Goal: Information Seeking & Learning: Find specific fact

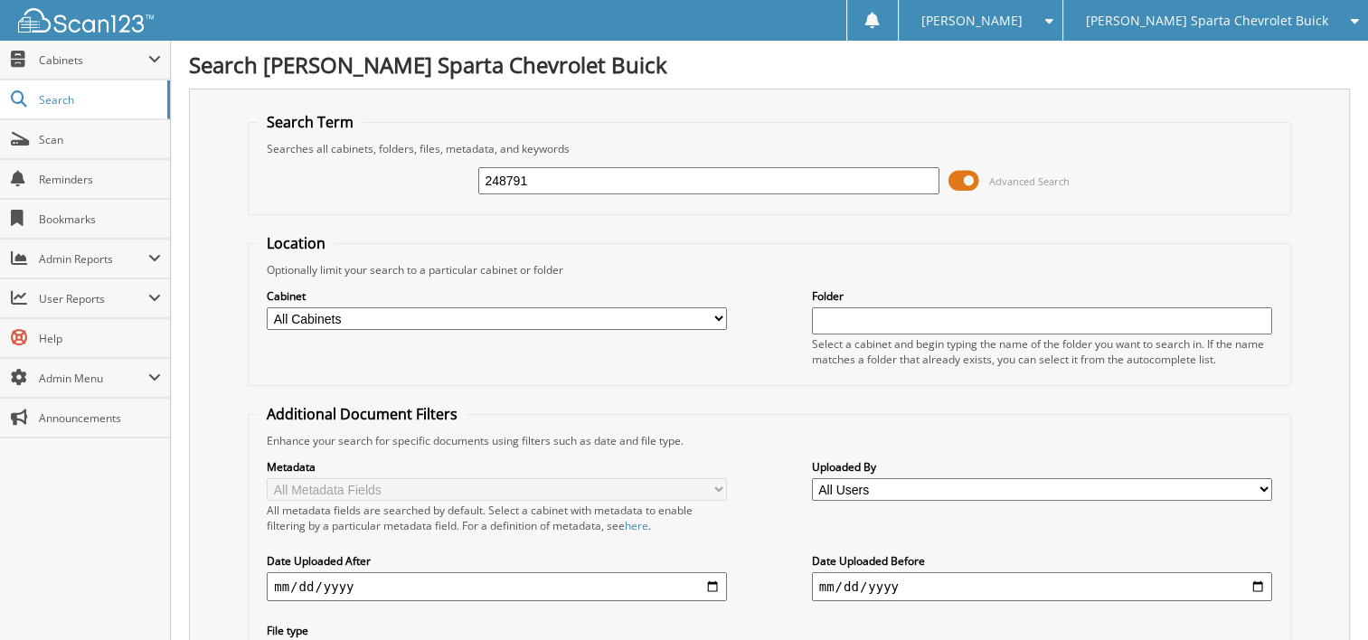
type input "248791"
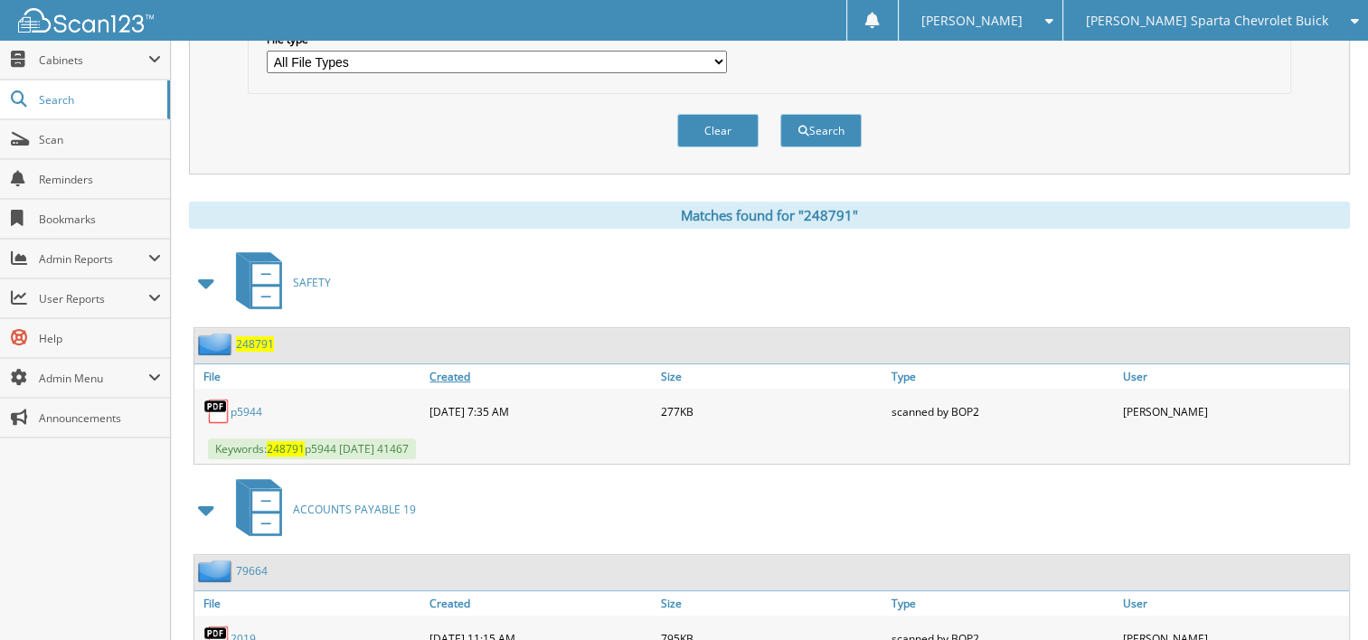
scroll to position [633, 0]
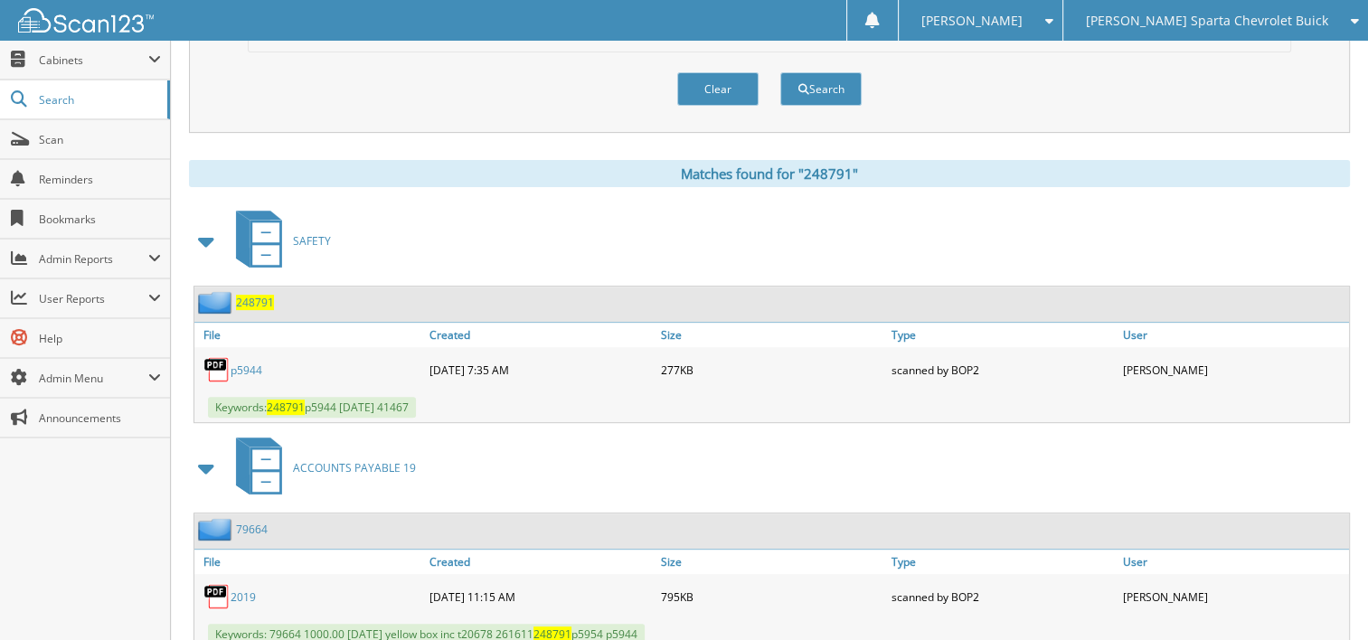
click at [202, 225] on span at bounding box center [206, 241] width 25 height 33
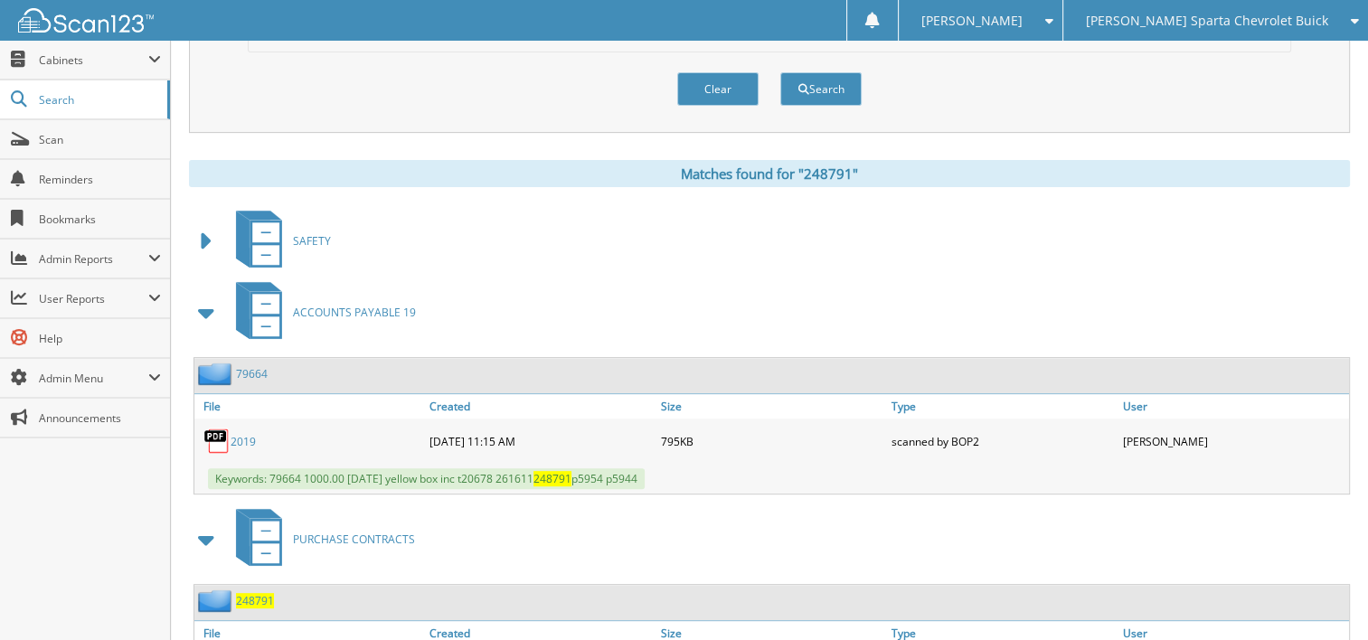
click at [212, 296] on span at bounding box center [206, 312] width 25 height 33
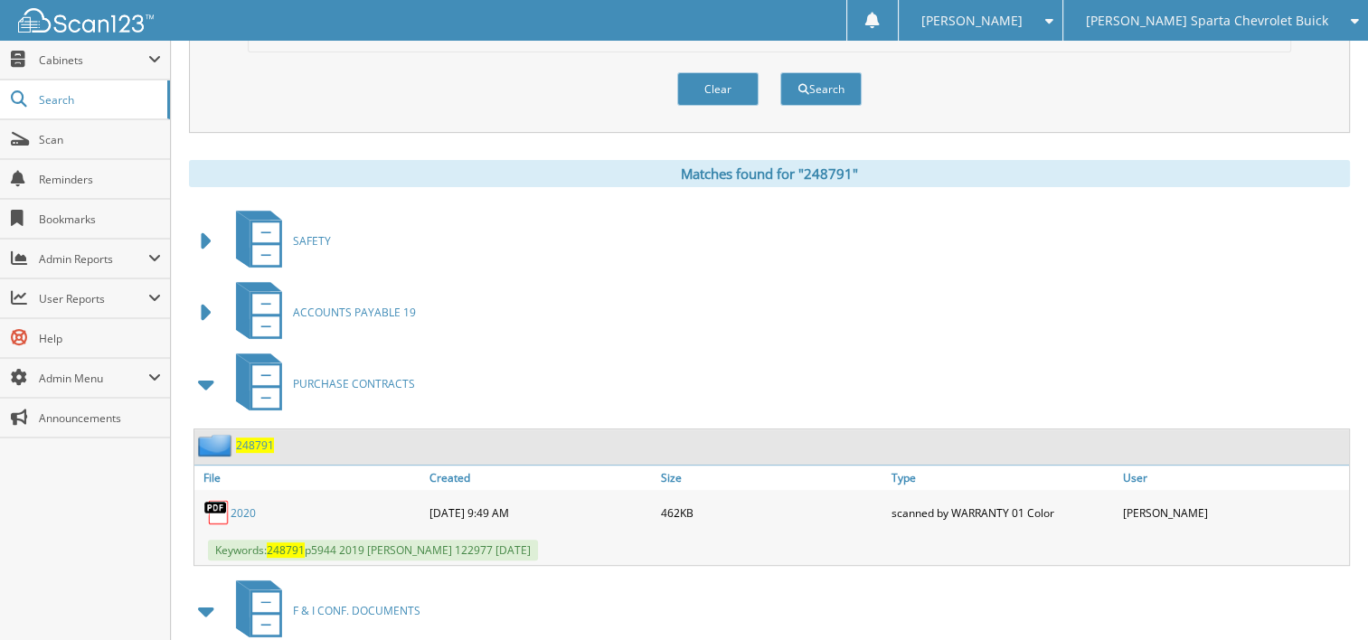
click at [206, 372] on span at bounding box center [206, 384] width 25 height 33
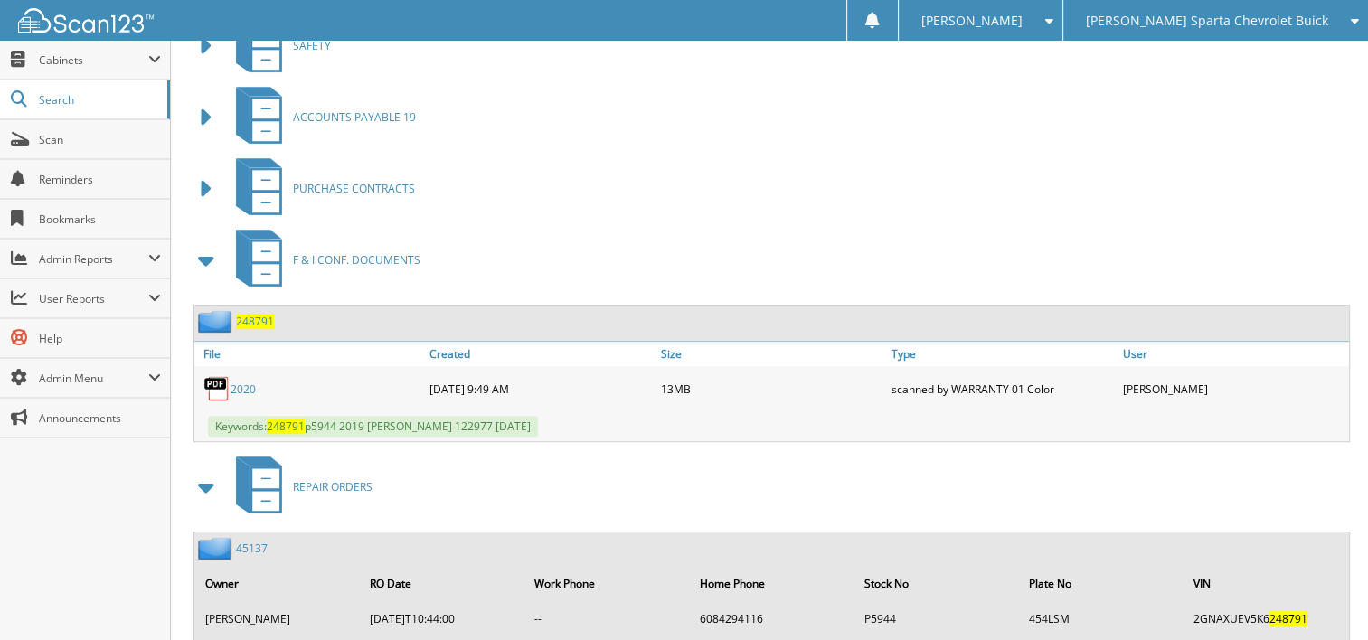
scroll to position [904, 0]
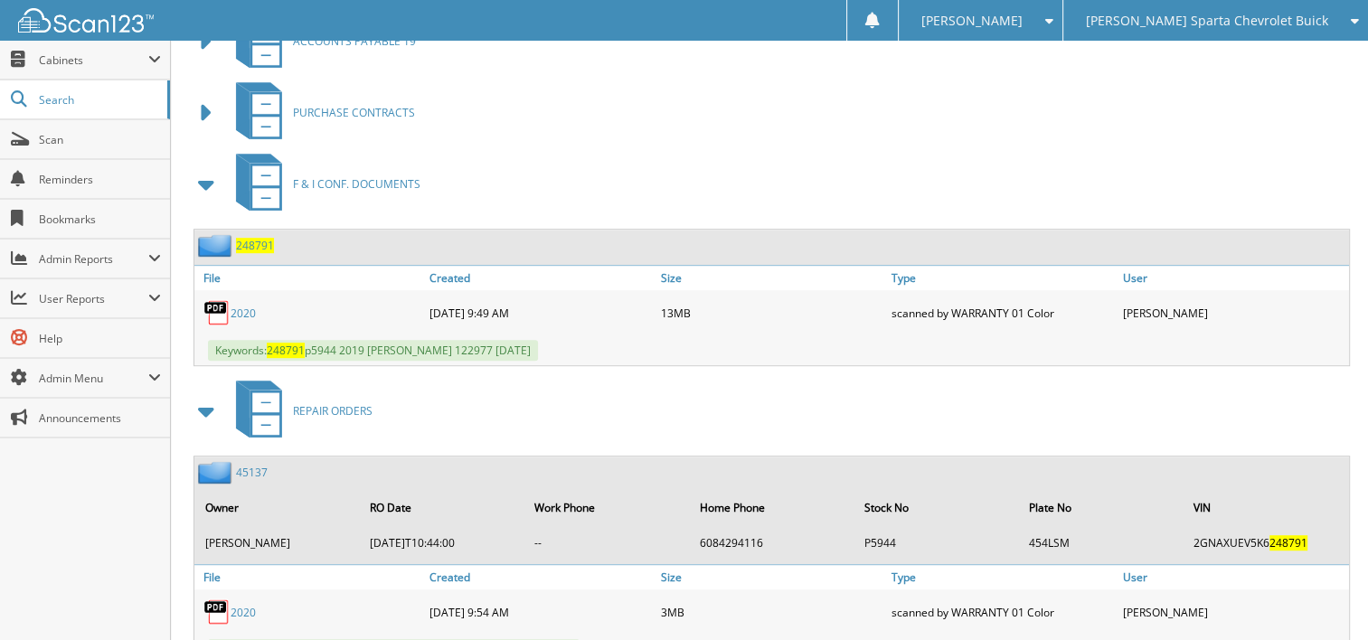
click at [245, 306] on link "2020" at bounding box center [242, 313] width 25 height 15
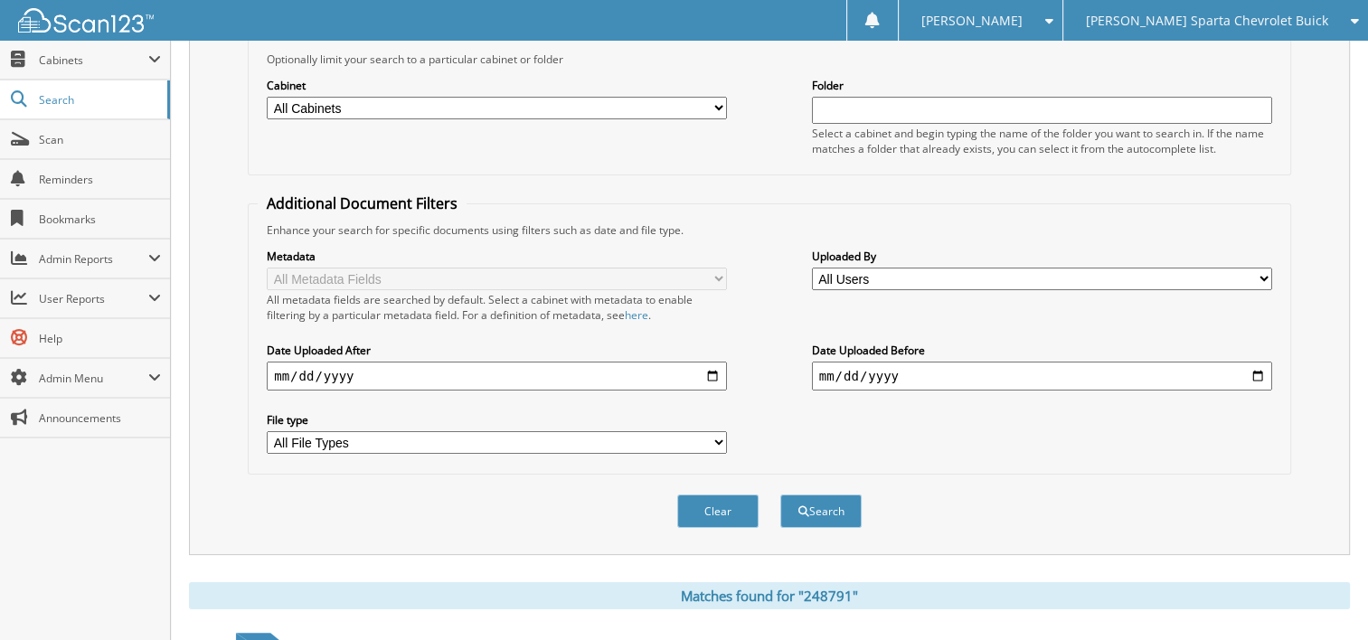
scroll to position [90, 0]
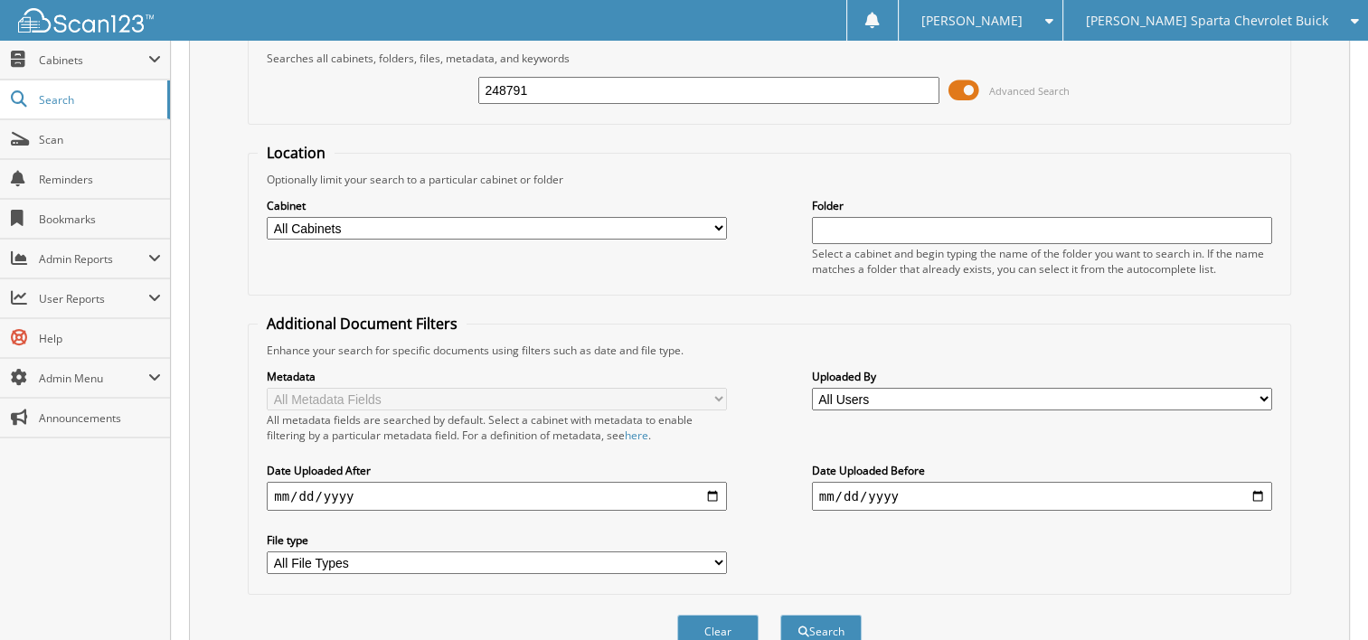
drag, startPoint x: 547, startPoint y: 89, endPoint x: 389, endPoint y: 89, distance: 158.2
click at [389, 89] on div "248791 Advanced Search" at bounding box center [769, 90] width 1023 height 49
type input "234657"
click at [780, 615] on button "Search" at bounding box center [820, 631] width 81 height 33
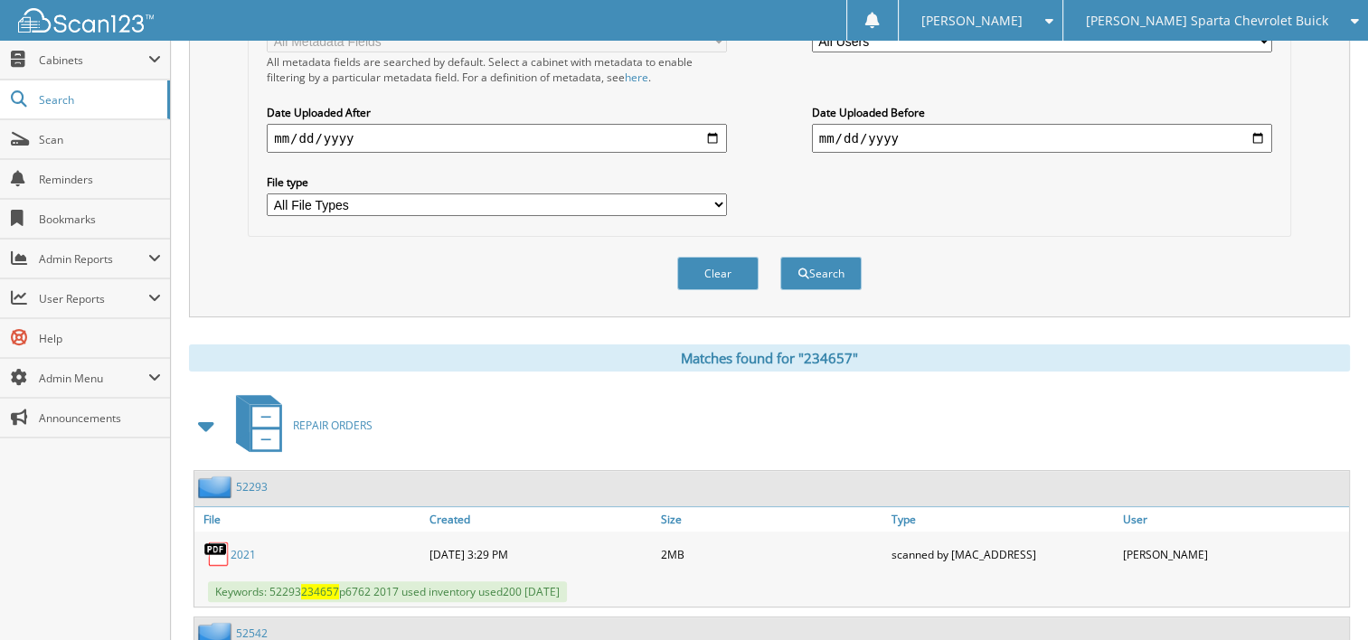
scroll to position [452, 0]
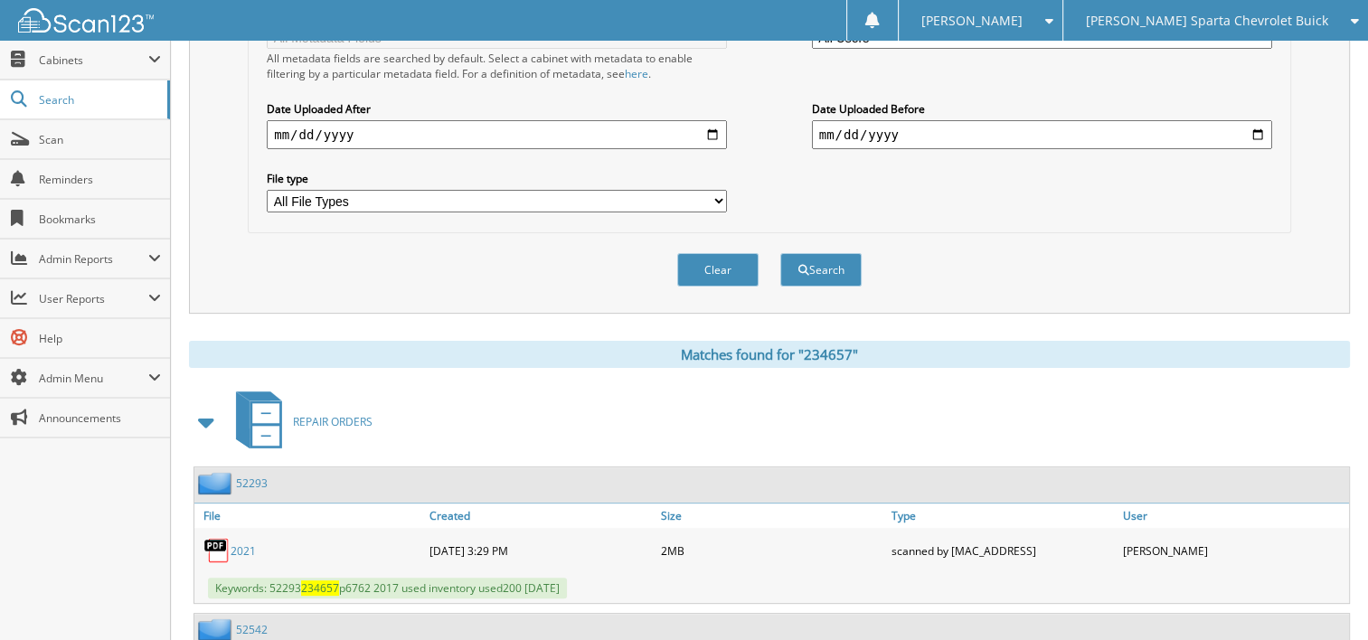
click at [206, 406] on span at bounding box center [206, 422] width 25 height 33
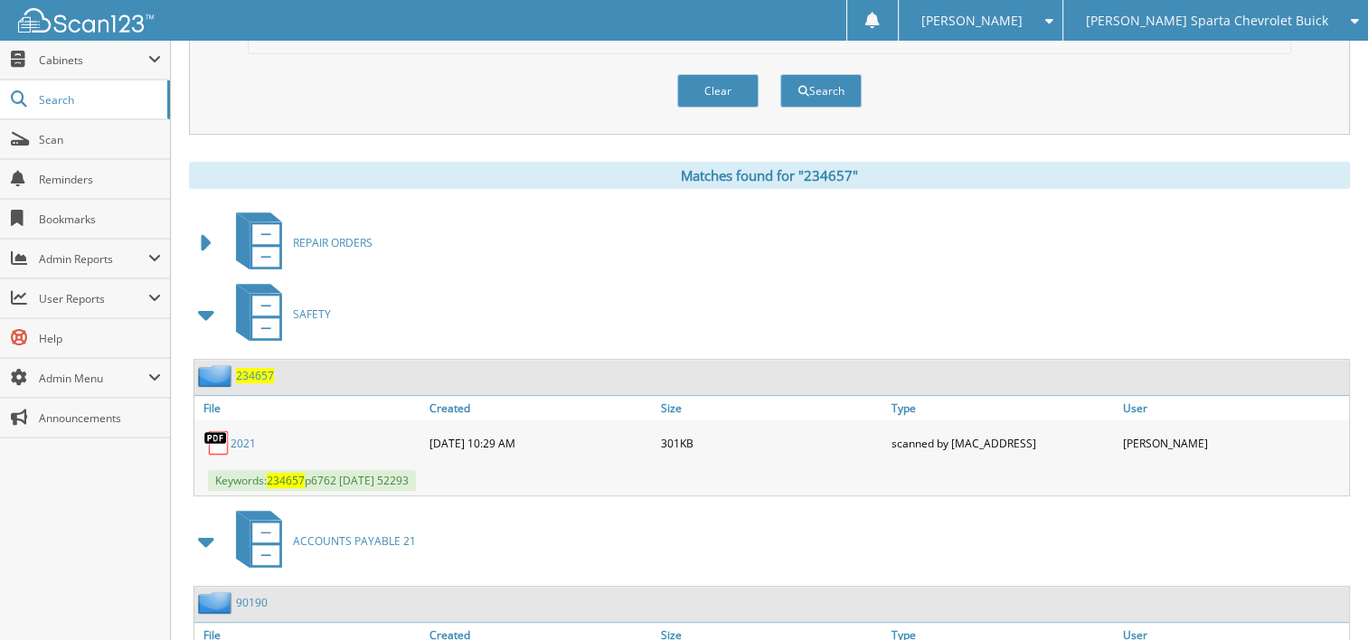
scroll to position [633, 0]
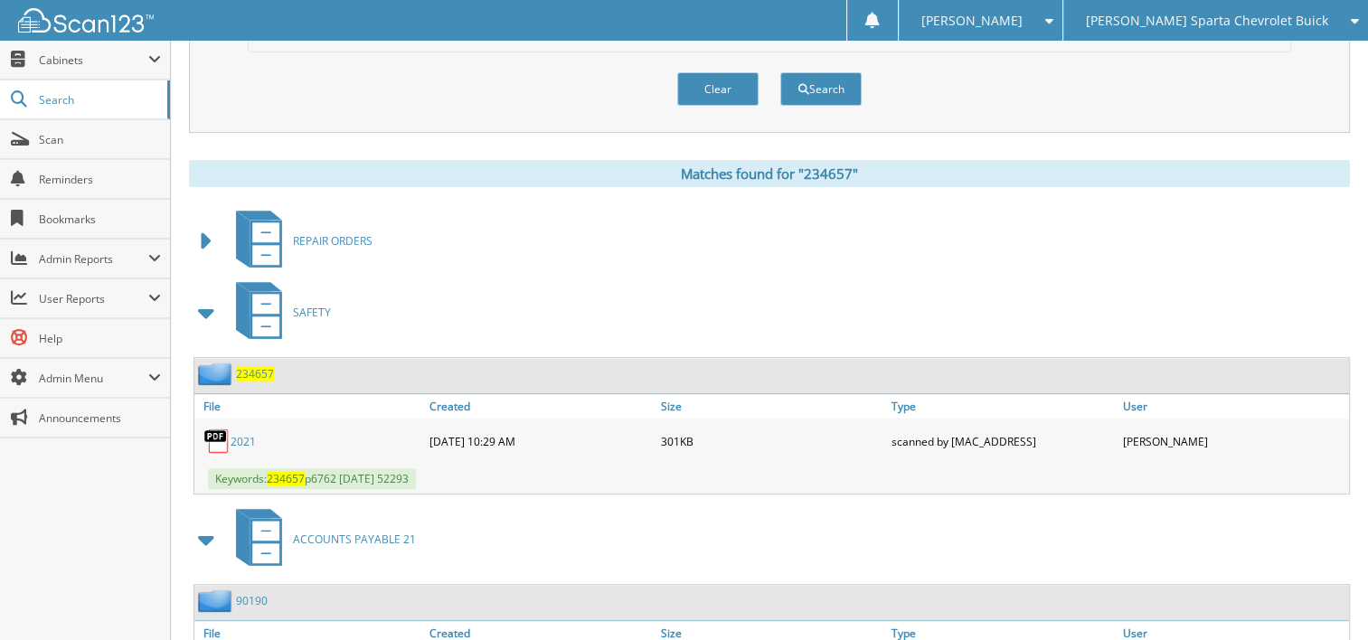
click at [208, 296] on span at bounding box center [206, 312] width 25 height 33
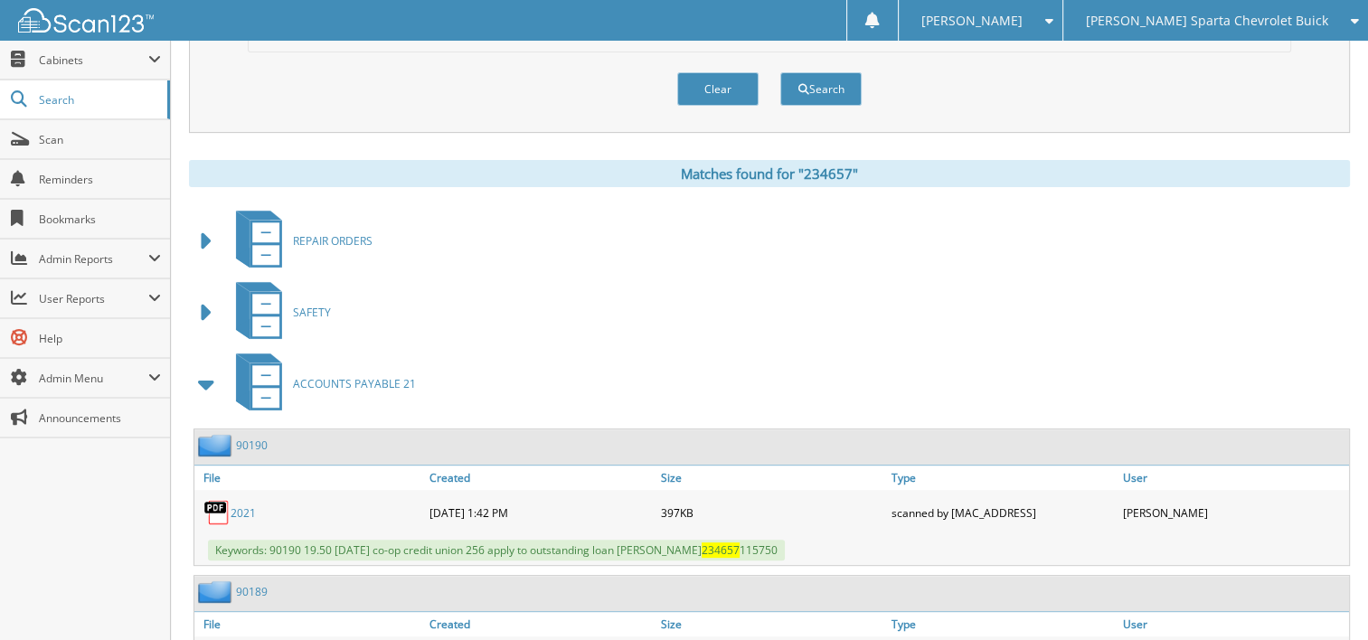
click at [207, 368] on span at bounding box center [206, 384] width 25 height 33
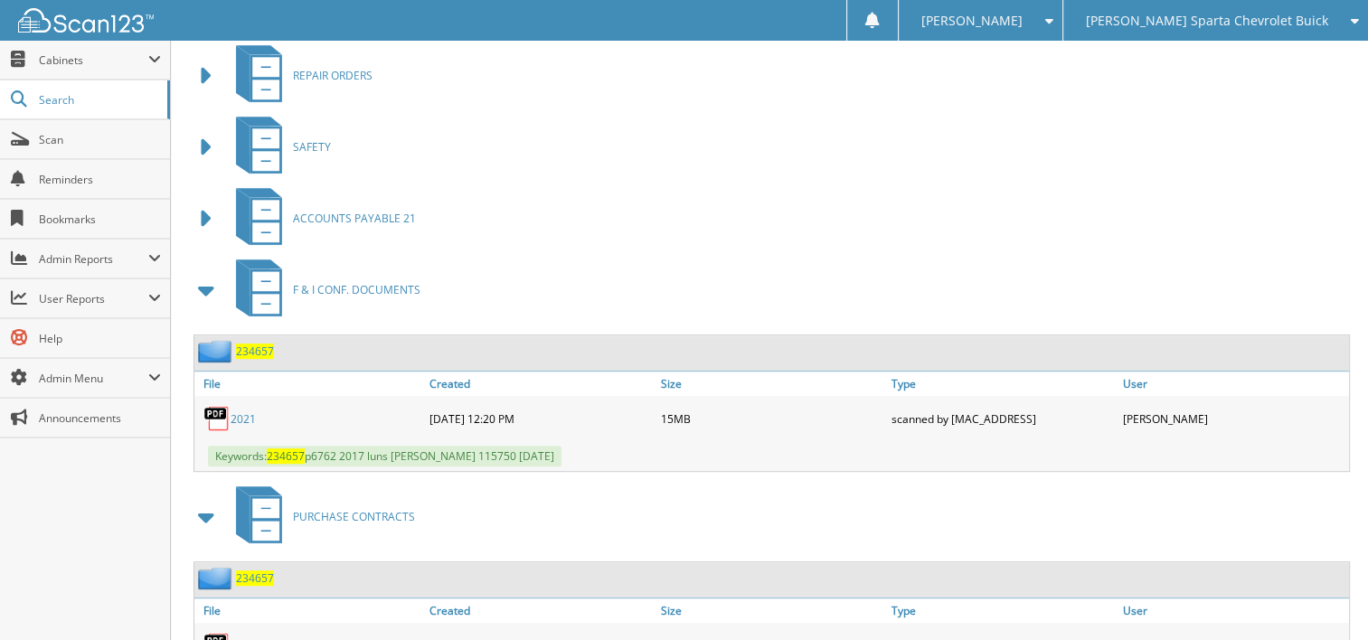
scroll to position [886, 0]
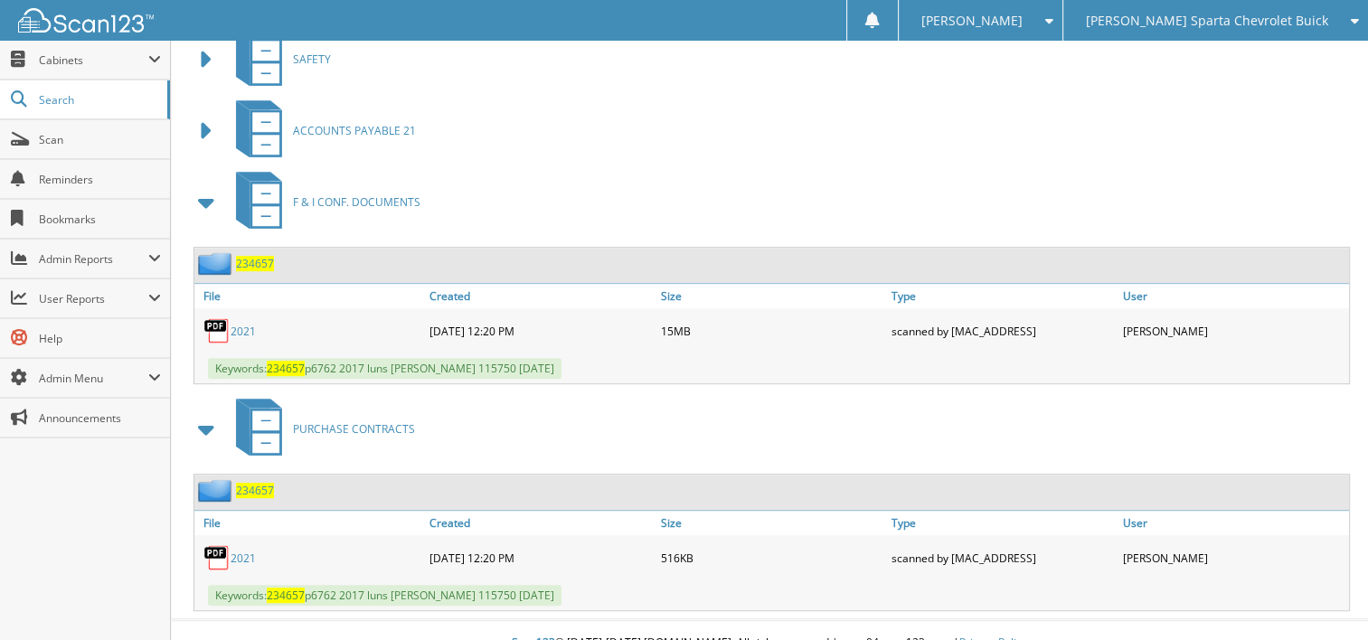
click at [242, 324] on link "2021" at bounding box center [242, 331] width 25 height 15
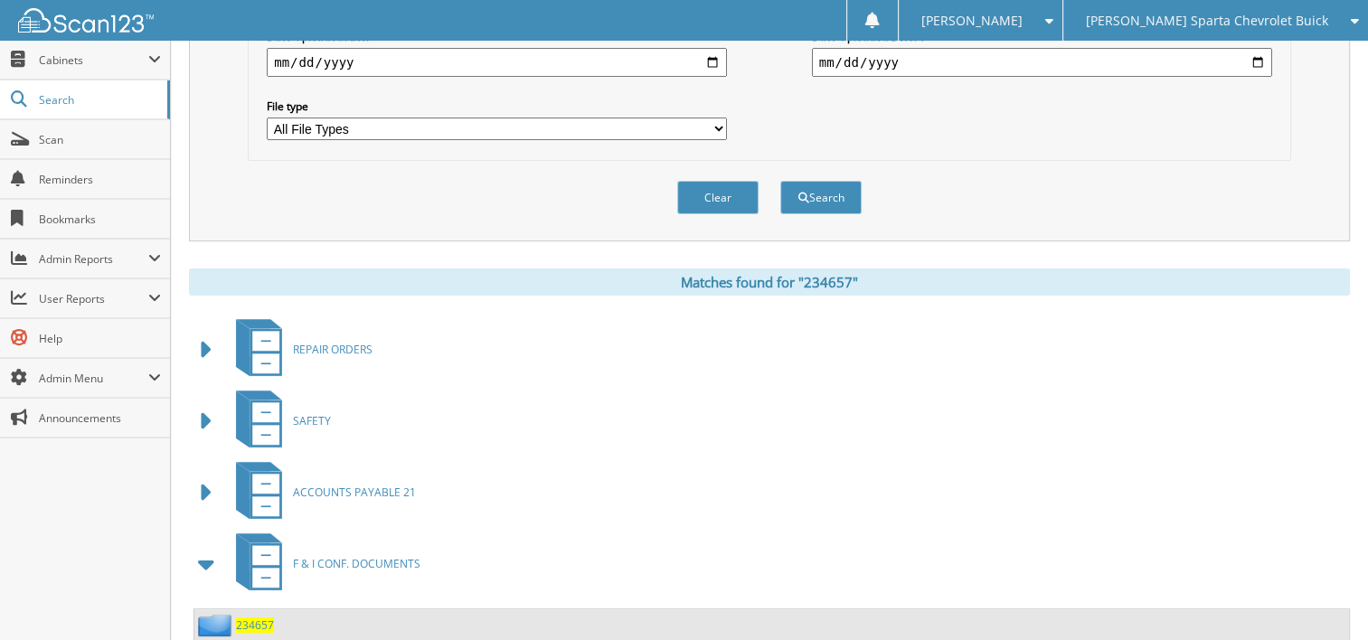
scroll to position [0, 0]
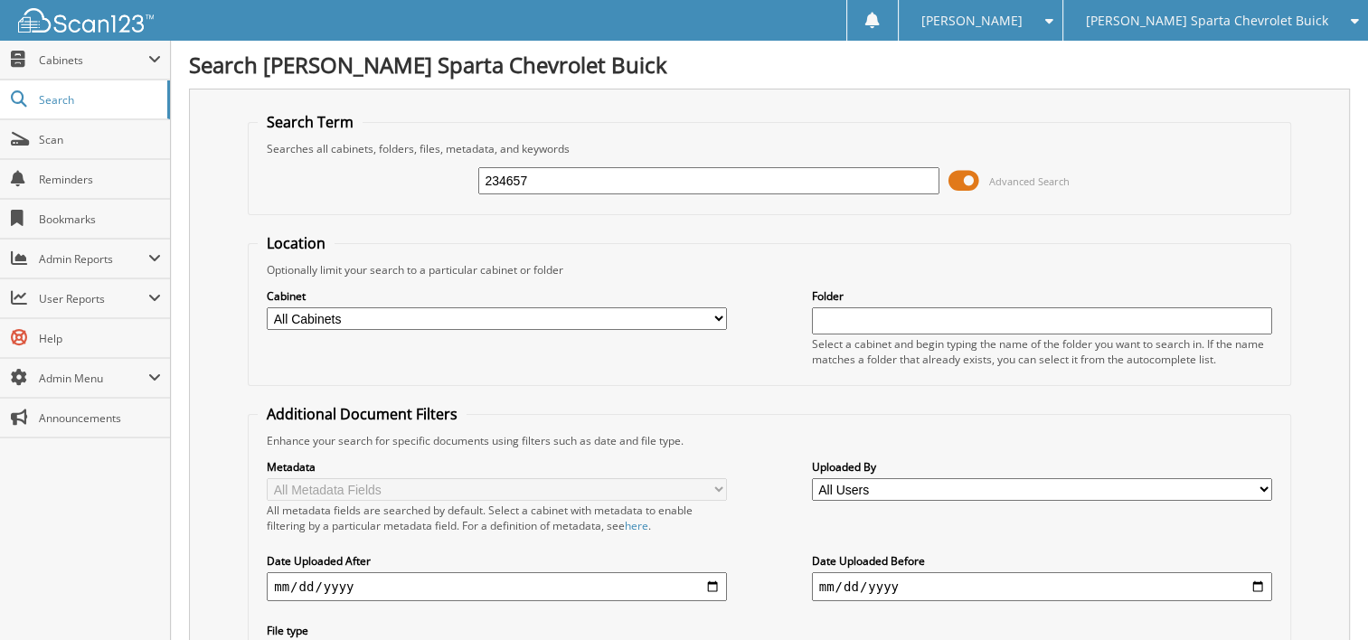
drag, startPoint x: 501, startPoint y: 183, endPoint x: 440, endPoint y: 183, distance: 60.6
click at [440, 183] on div "234657 Advanced Search" at bounding box center [769, 180] width 1023 height 49
type input "335024"
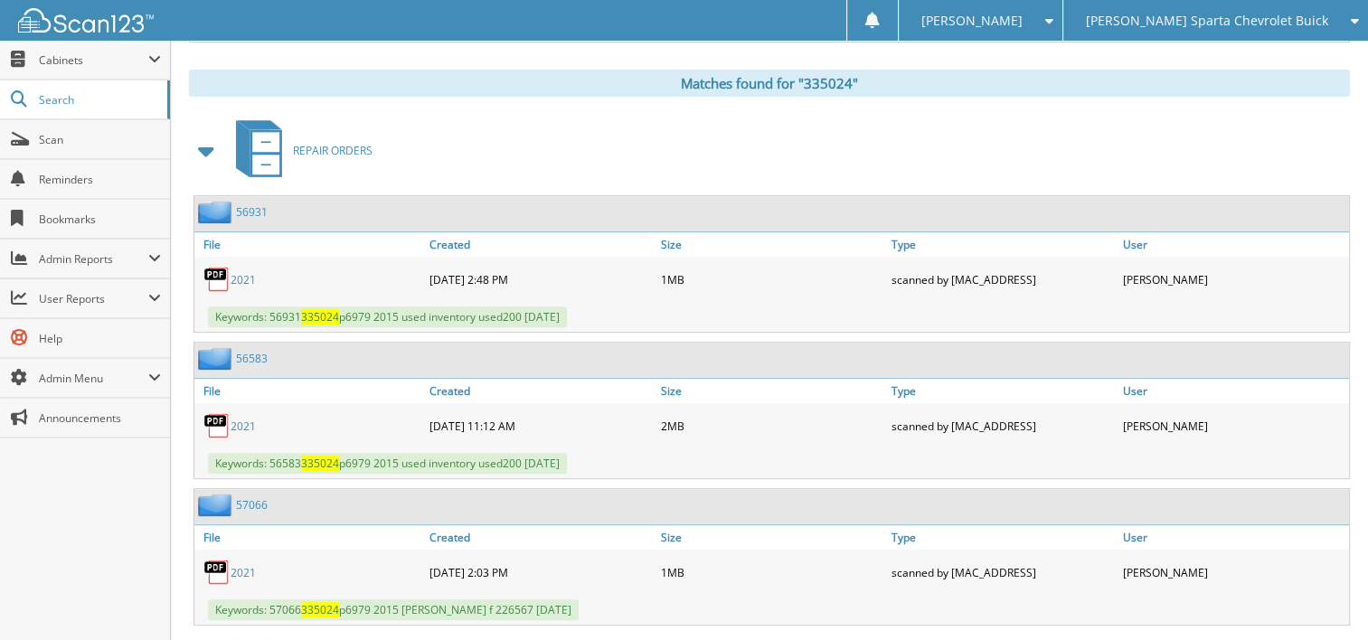
click at [208, 135] on span at bounding box center [206, 151] width 25 height 33
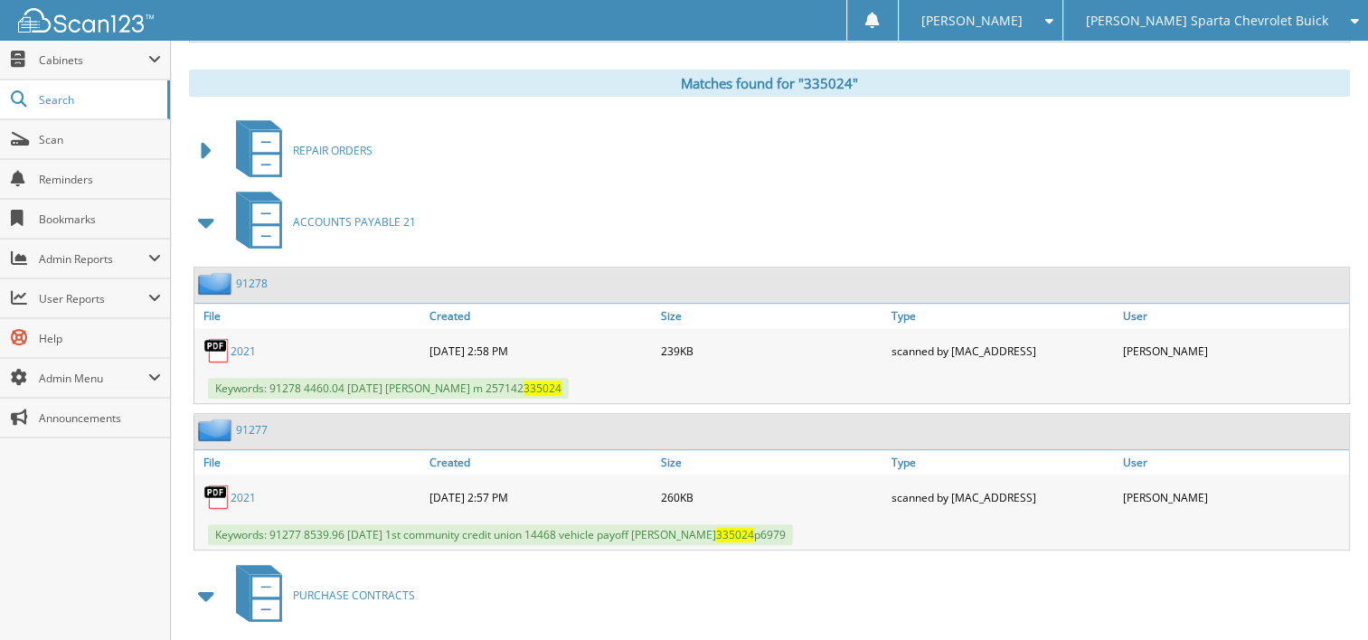
click at [207, 206] on span at bounding box center [206, 222] width 25 height 33
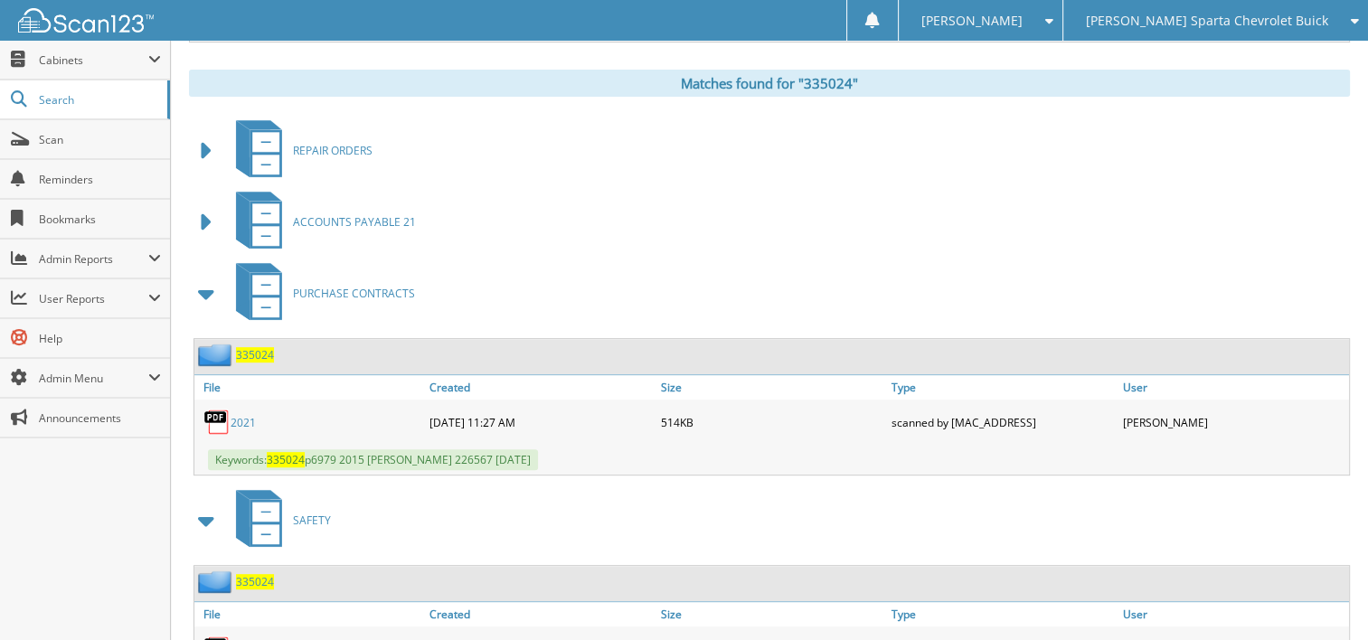
click at [211, 277] on span at bounding box center [206, 293] width 25 height 33
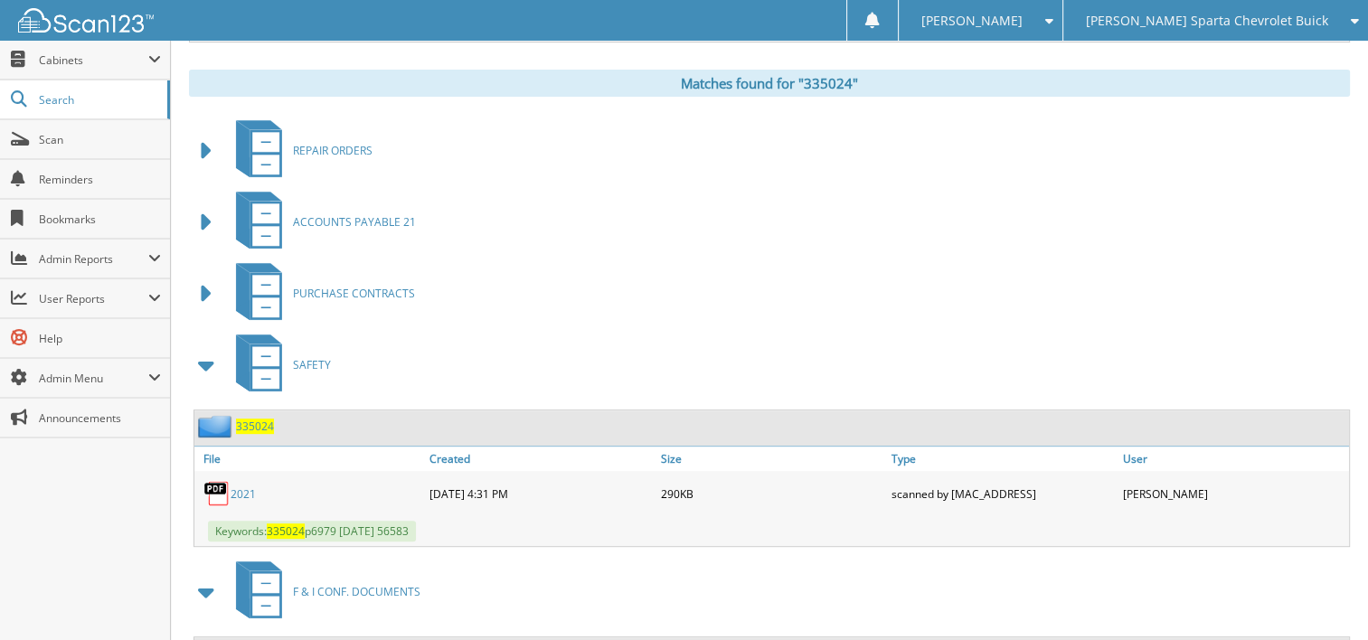
click at [205, 349] on span at bounding box center [206, 365] width 25 height 33
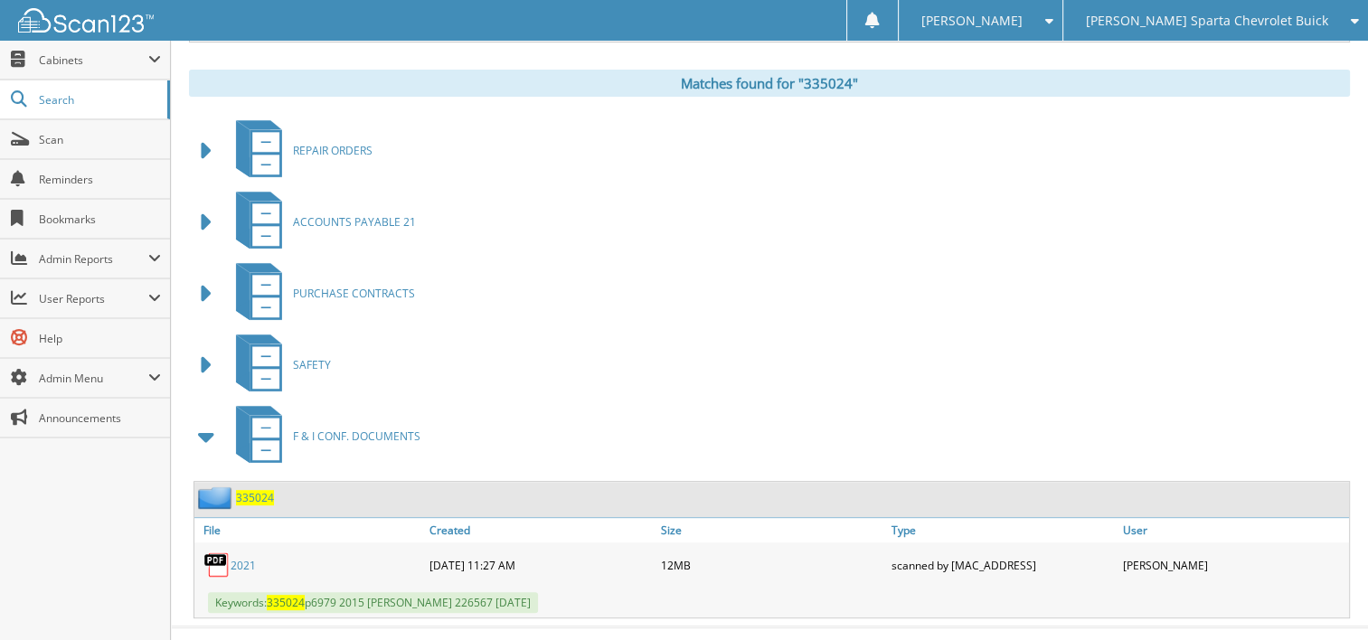
scroll to position [733, 0]
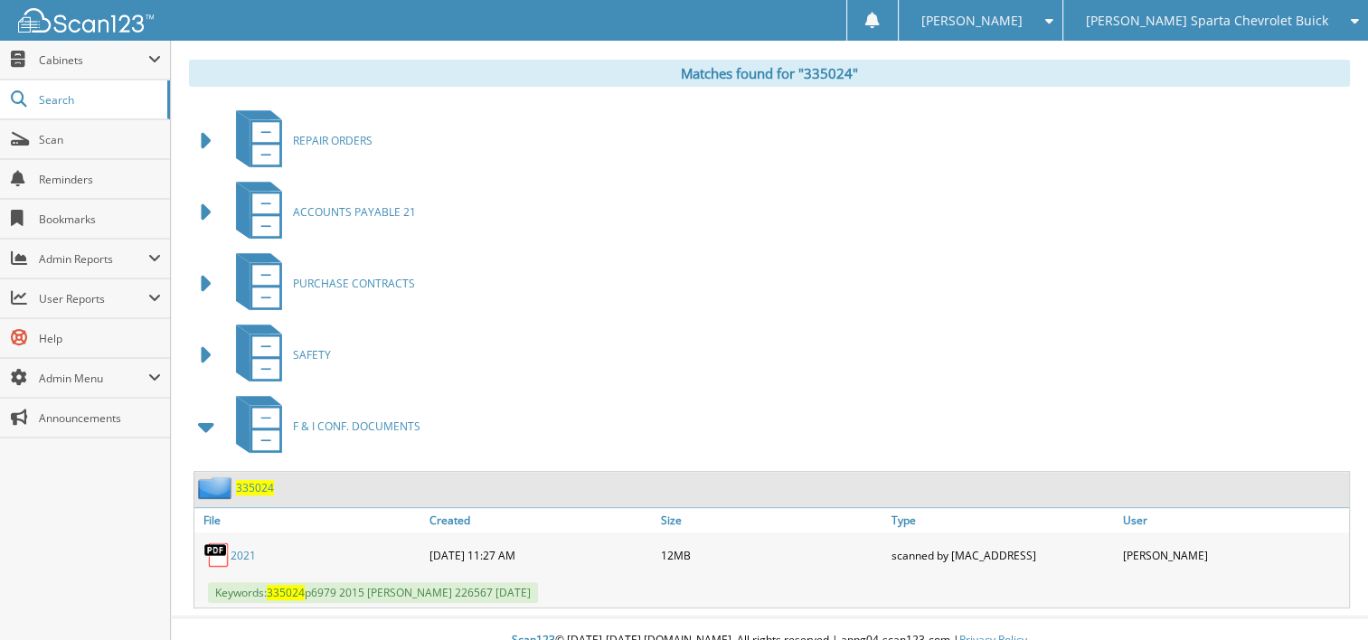
click at [242, 548] on link "2021" at bounding box center [242, 555] width 25 height 15
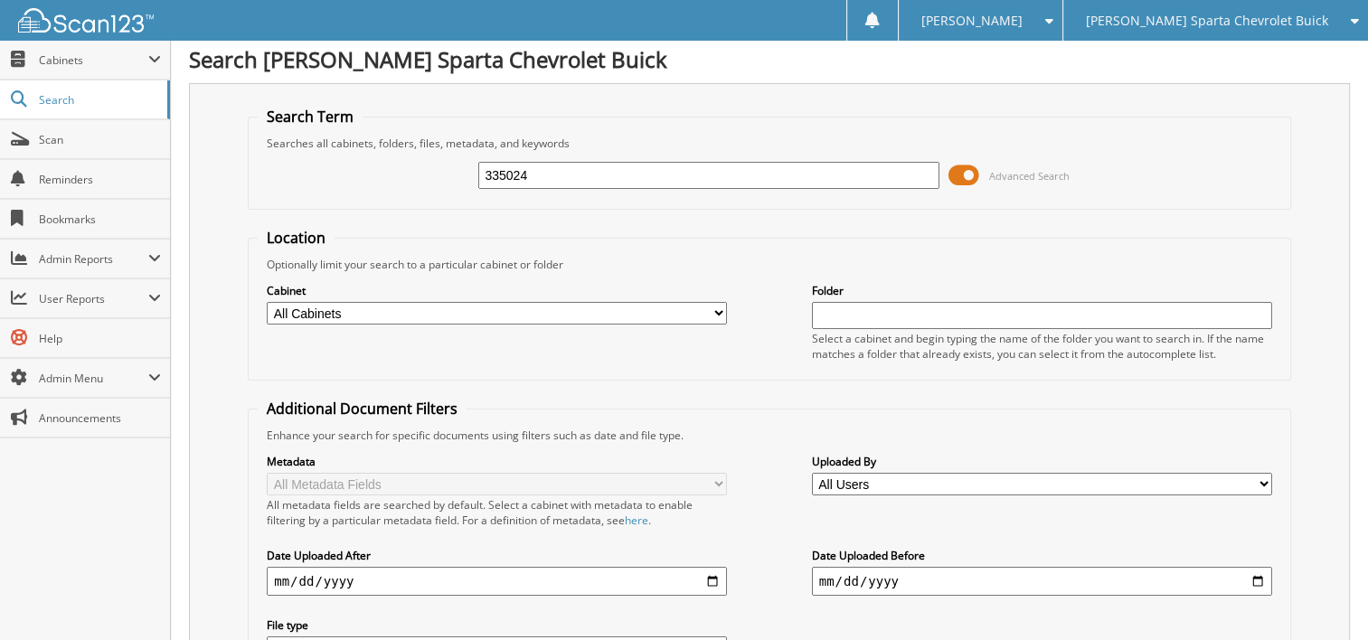
scroll to position [0, 0]
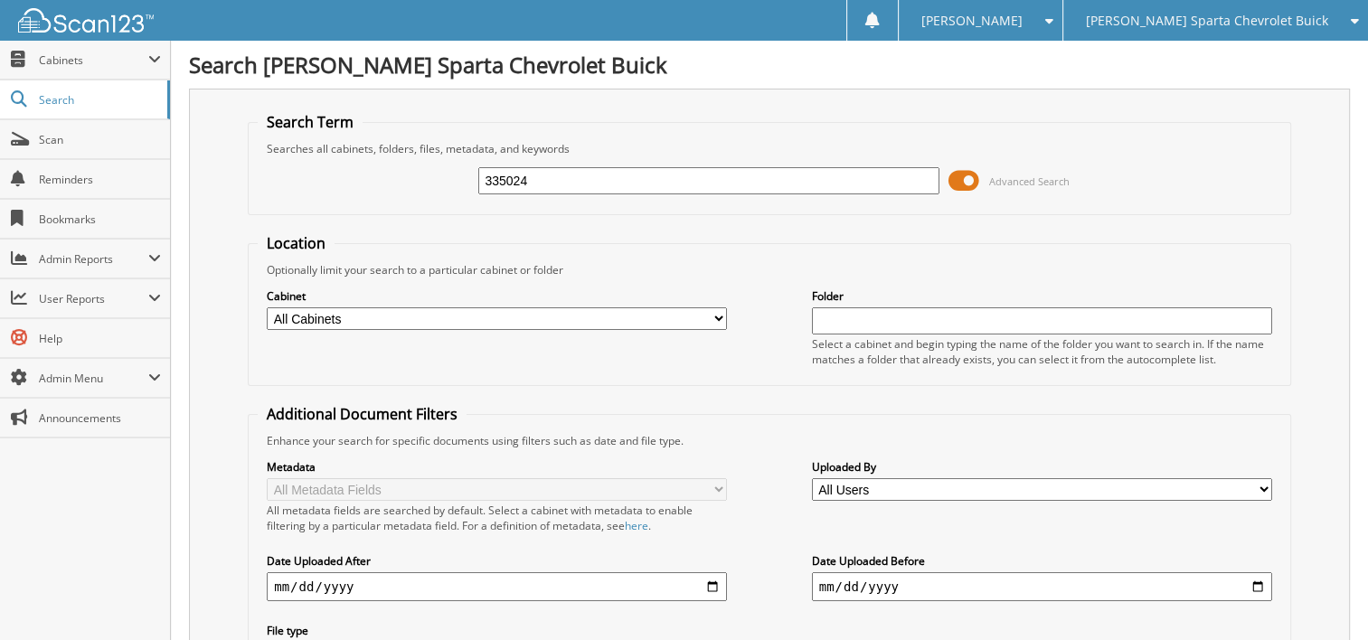
drag, startPoint x: 545, startPoint y: 175, endPoint x: 393, endPoint y: 179, distance: 151.9
click at [393, 179] on div "335024 Advanced Search" at bounding box center [769, 180] width 1023 height 49
type input "278962"
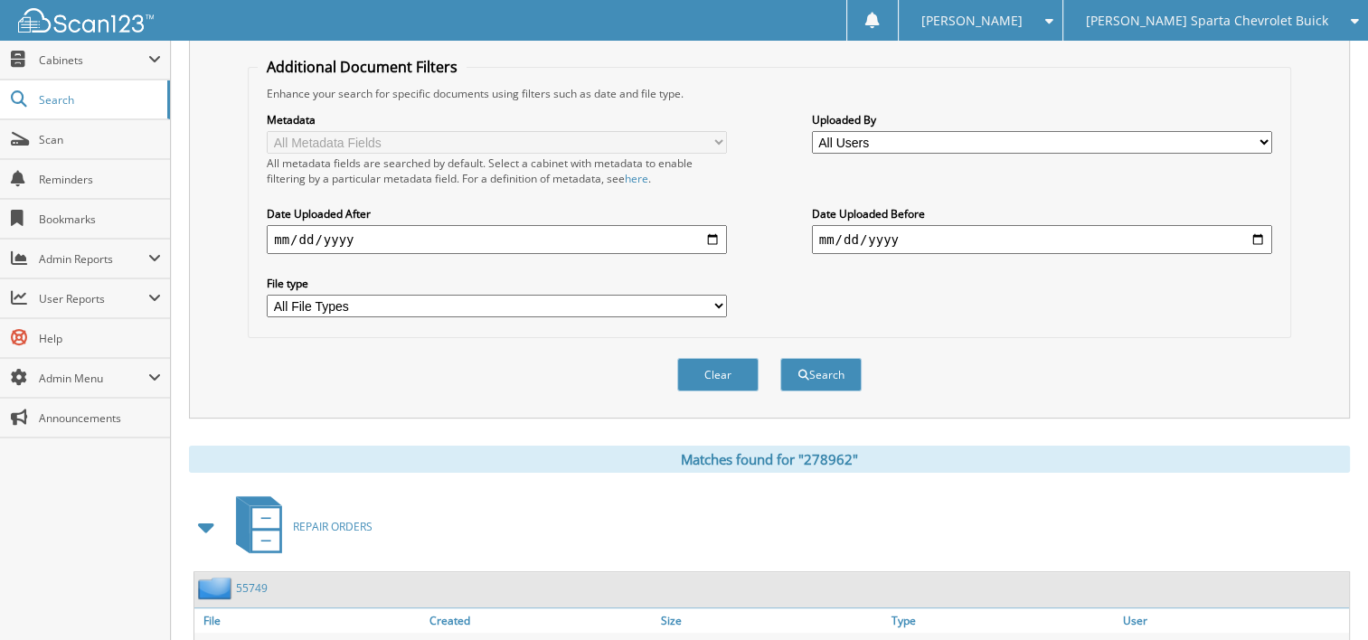
scroll to position [452, 0]
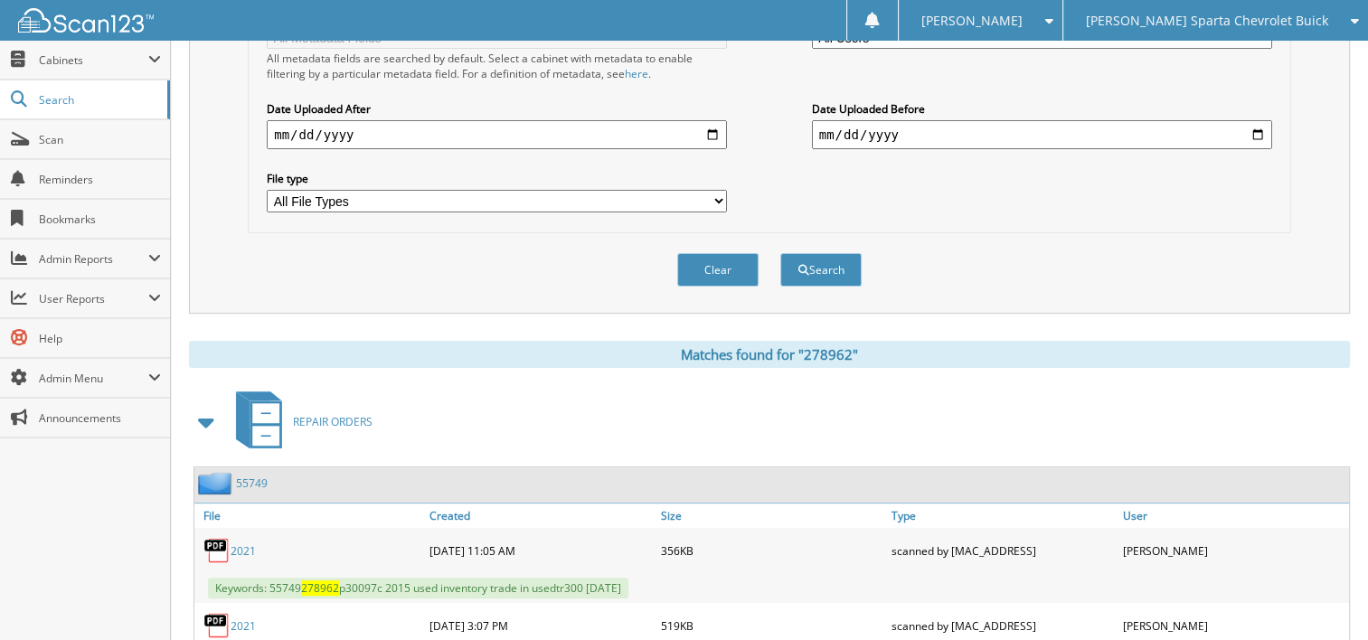
click at [211, 411] on span at bounding box center [206, 422] width 25 height 33
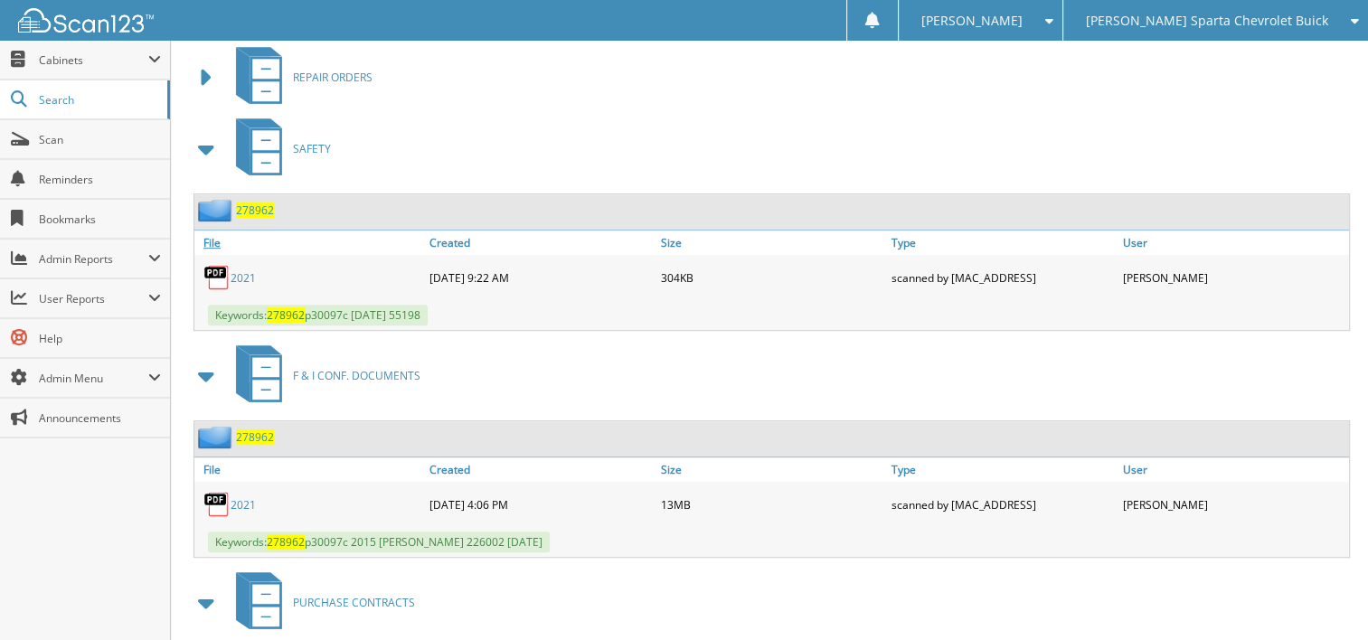
scroll to position [814, 0]
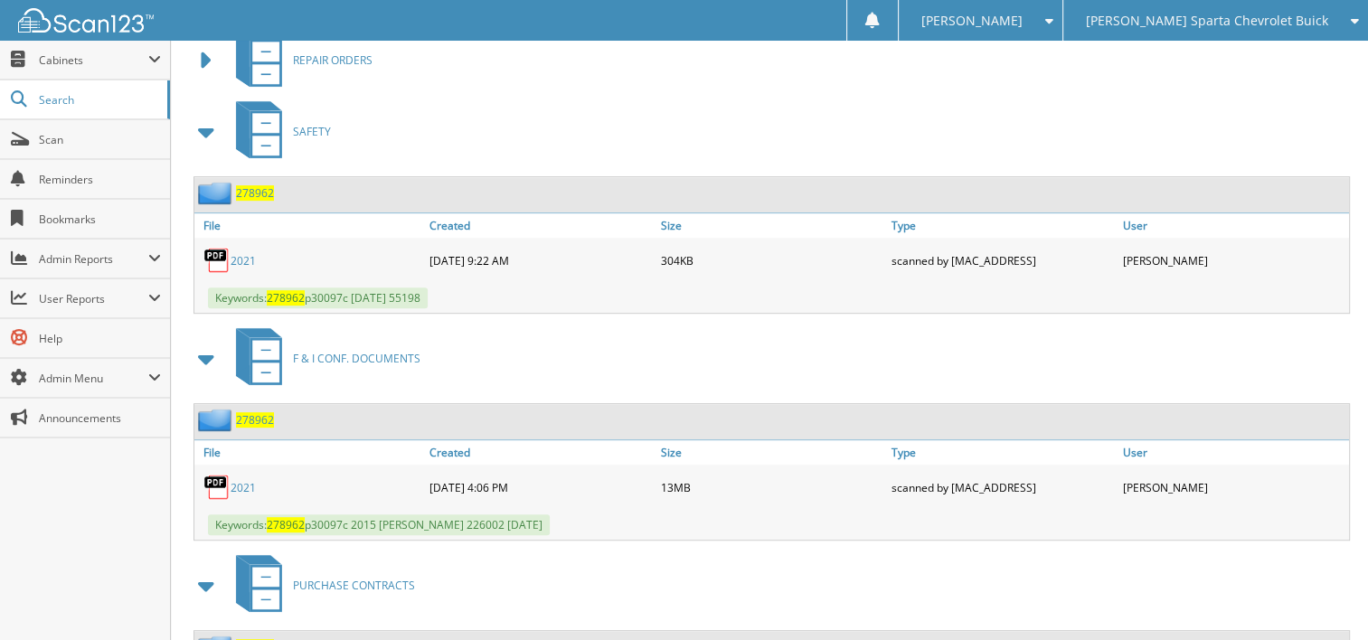
click at [204, 116] on span at bounding box center [206, 132] width 25 height 33
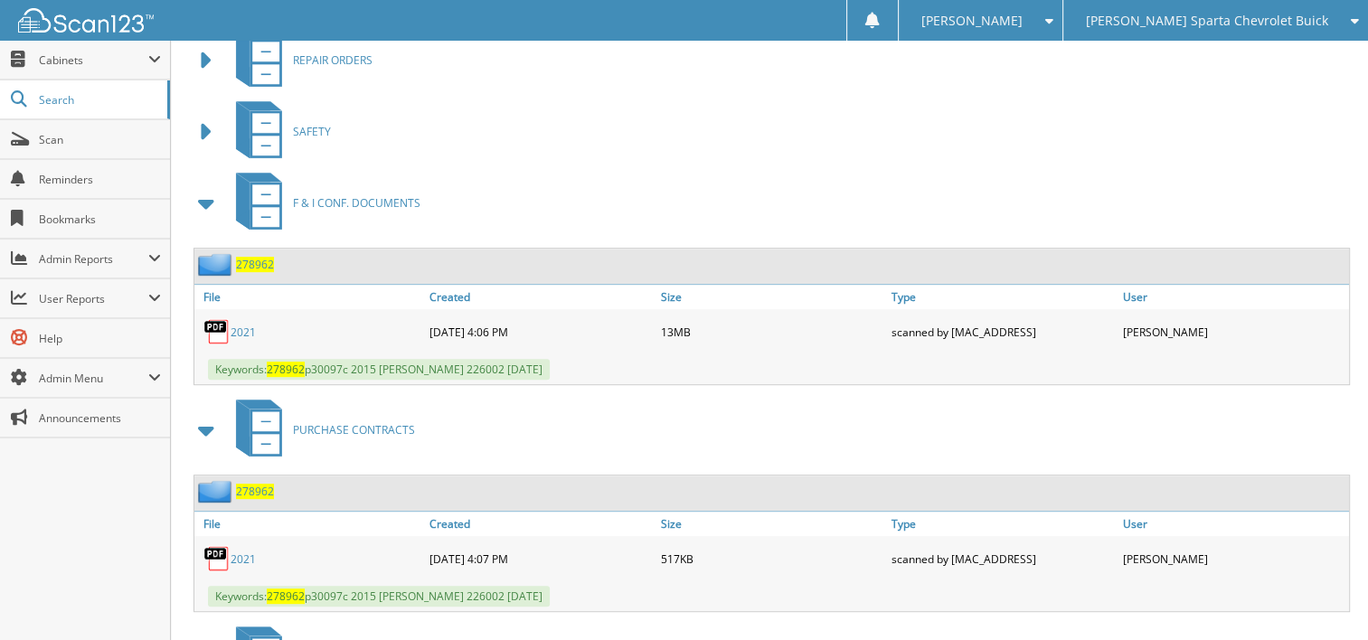
click at [238, 324] on link "2021" at bounding box center [242, 331] width 25 height 15
click at [240, 324] on link "2021" at bounding box center [242, 331] width 25 height 15
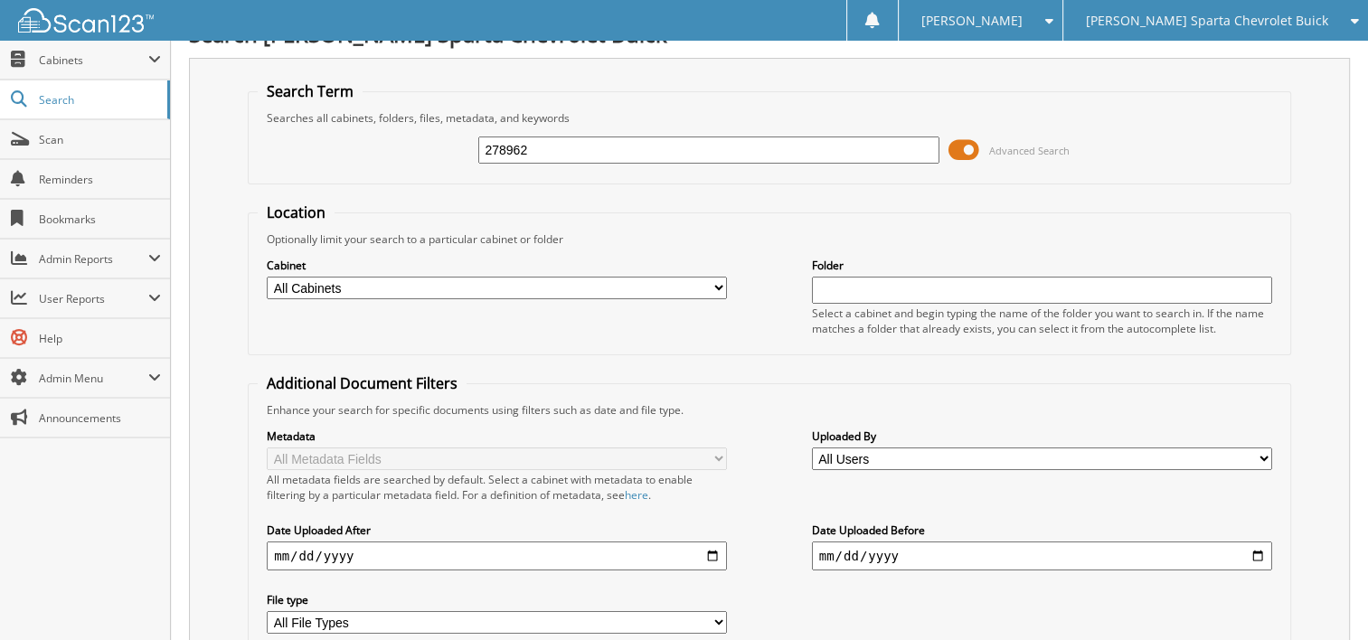
scroll to position [0, 0]
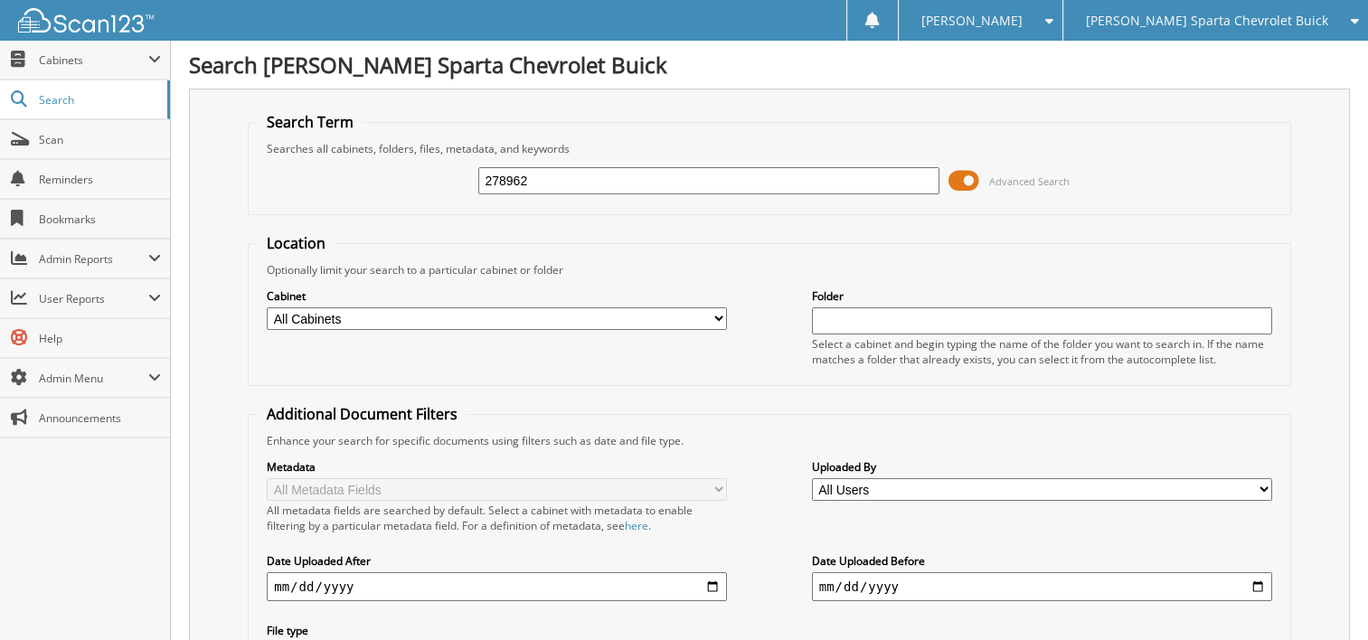
drag, startPoint x: 546, startPoint y: 182, endPoint x: 405, endPoint y: 177, distance: 141.1
click at [413, 178] on div "278962 Advanced Search" at bounding box center [769, 180] width 1023 height 49
type input "C89386"
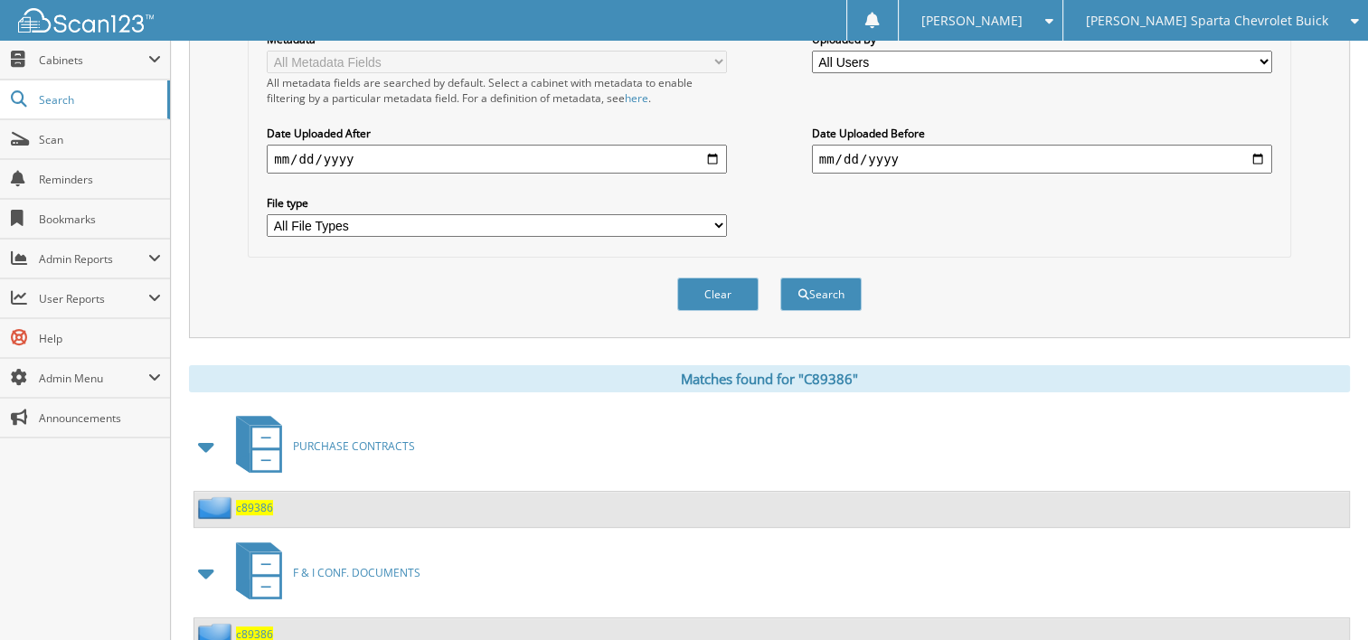
scroll to position [477, 0]
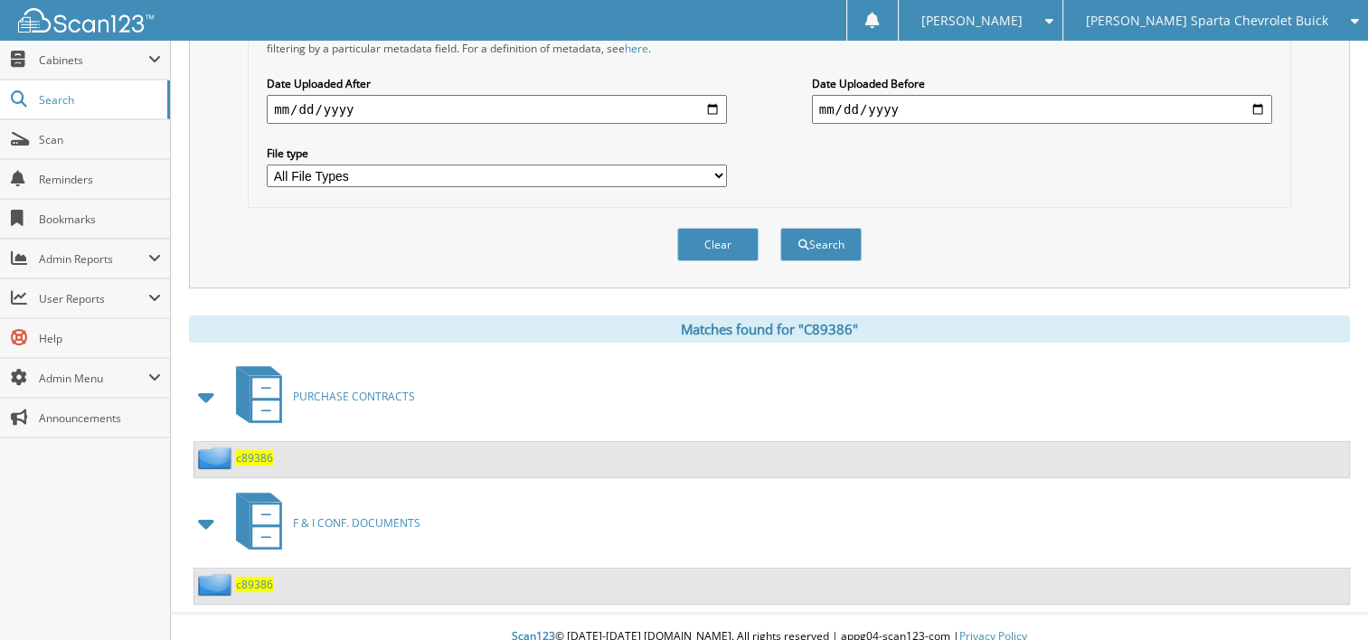
click at [204, 381] on span at bounding box center [206, 397] width 25 height 33
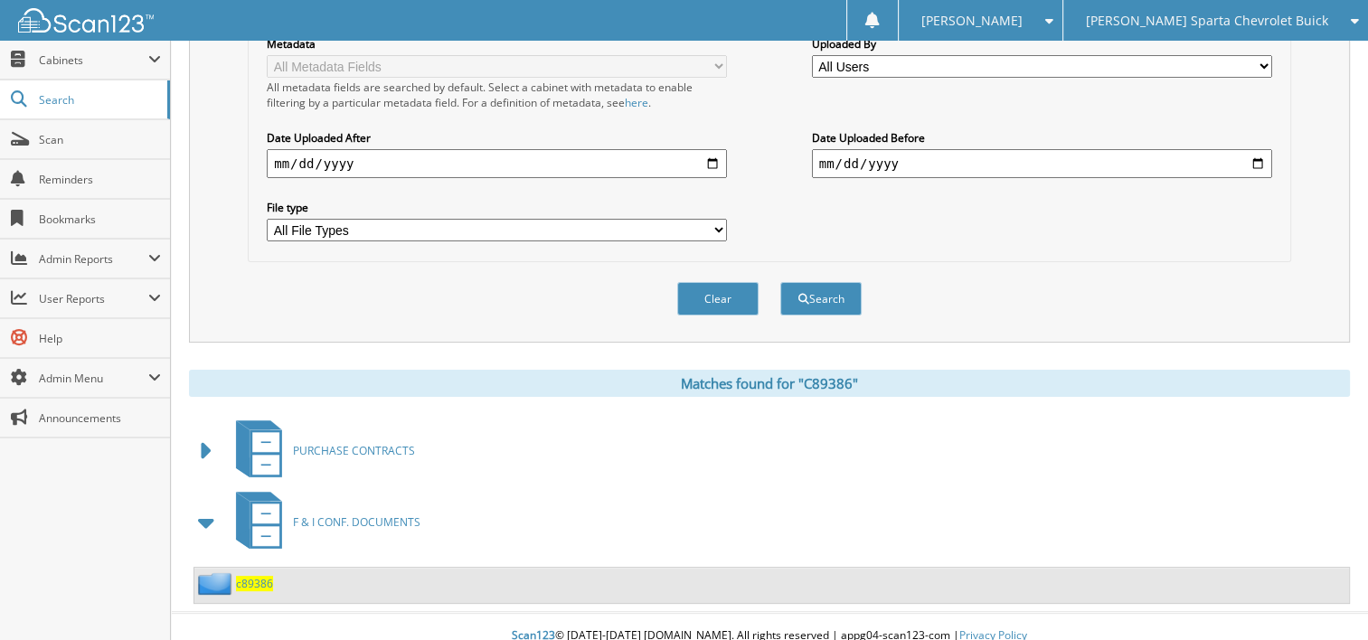
click at [255, 576] on span "c89386" at bounding box center [254, 583] width 37 height 15
